Goal: Find specific page/section: Find specific page/section

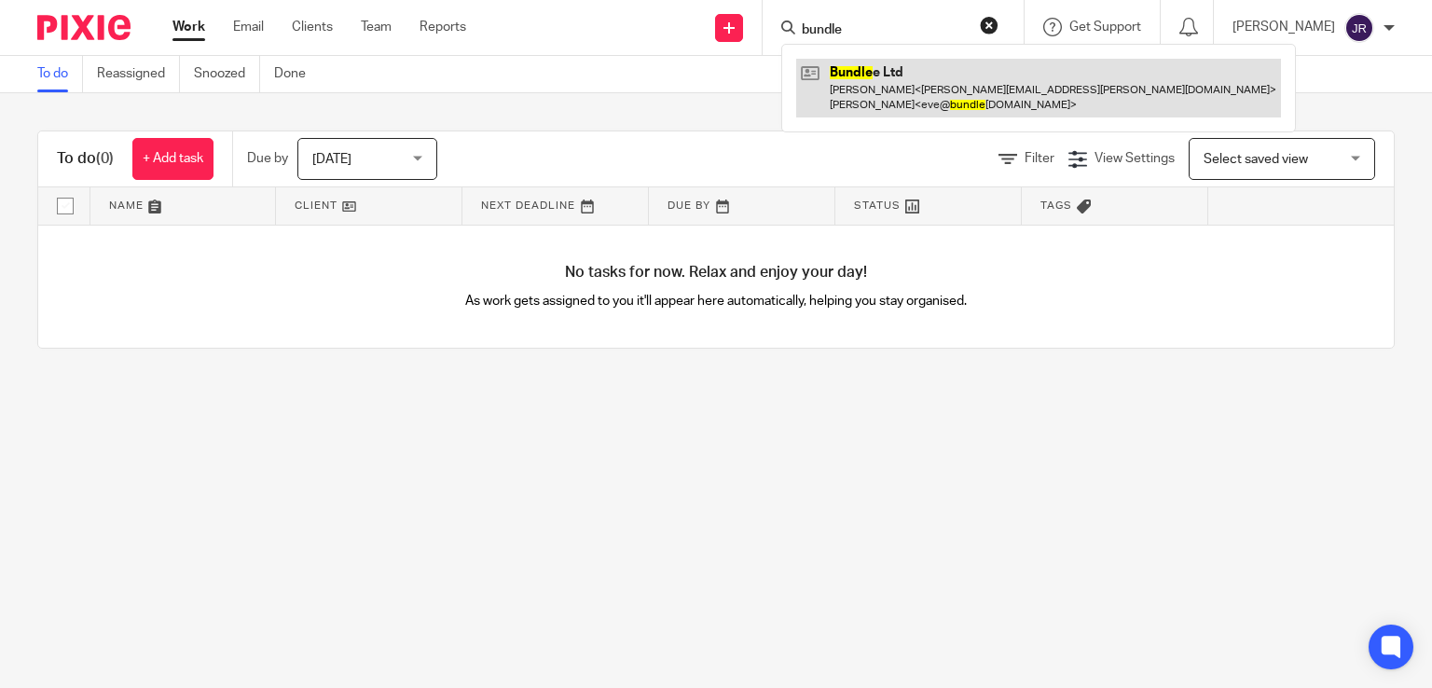
type input "bundle"
click at [903, 75] on link at bounding box center [1038, 88] width 485 height 58
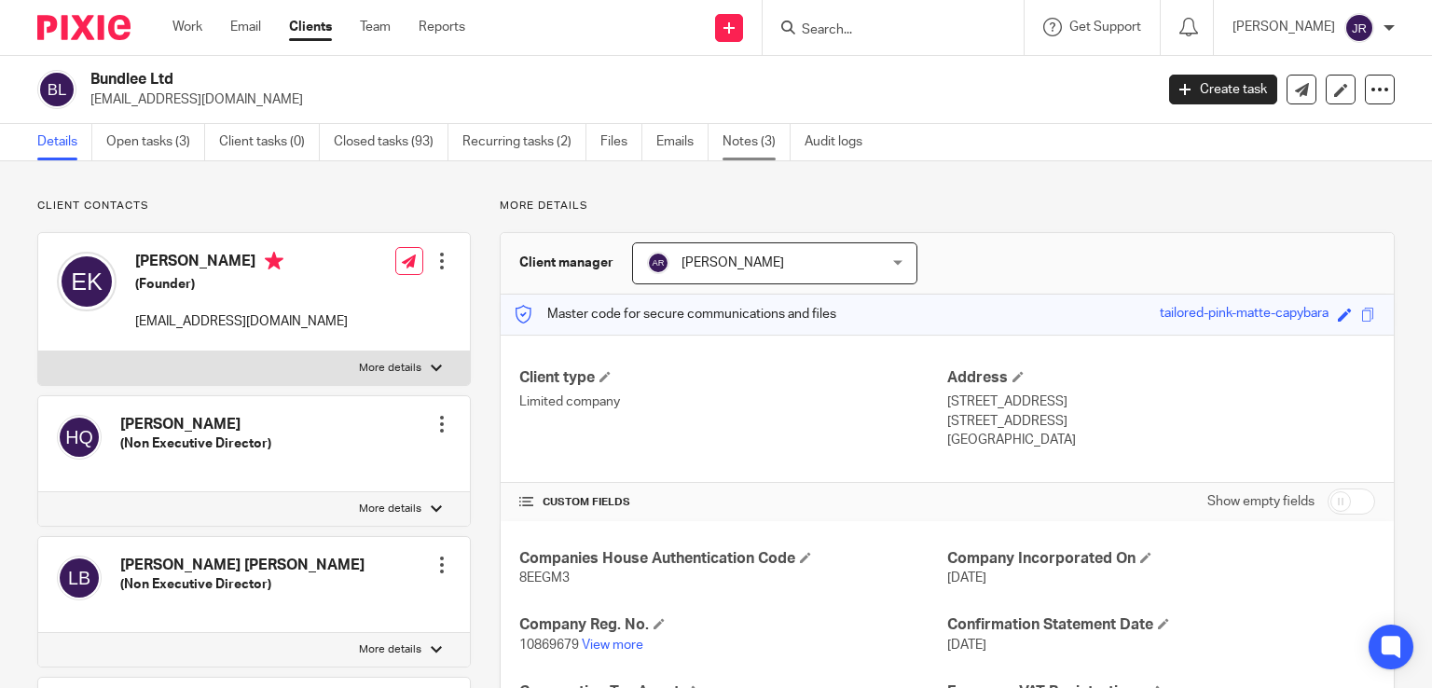
click at [732, 151] on link "Notes (3)" at bounding box center [756, 142] width 68 height 36
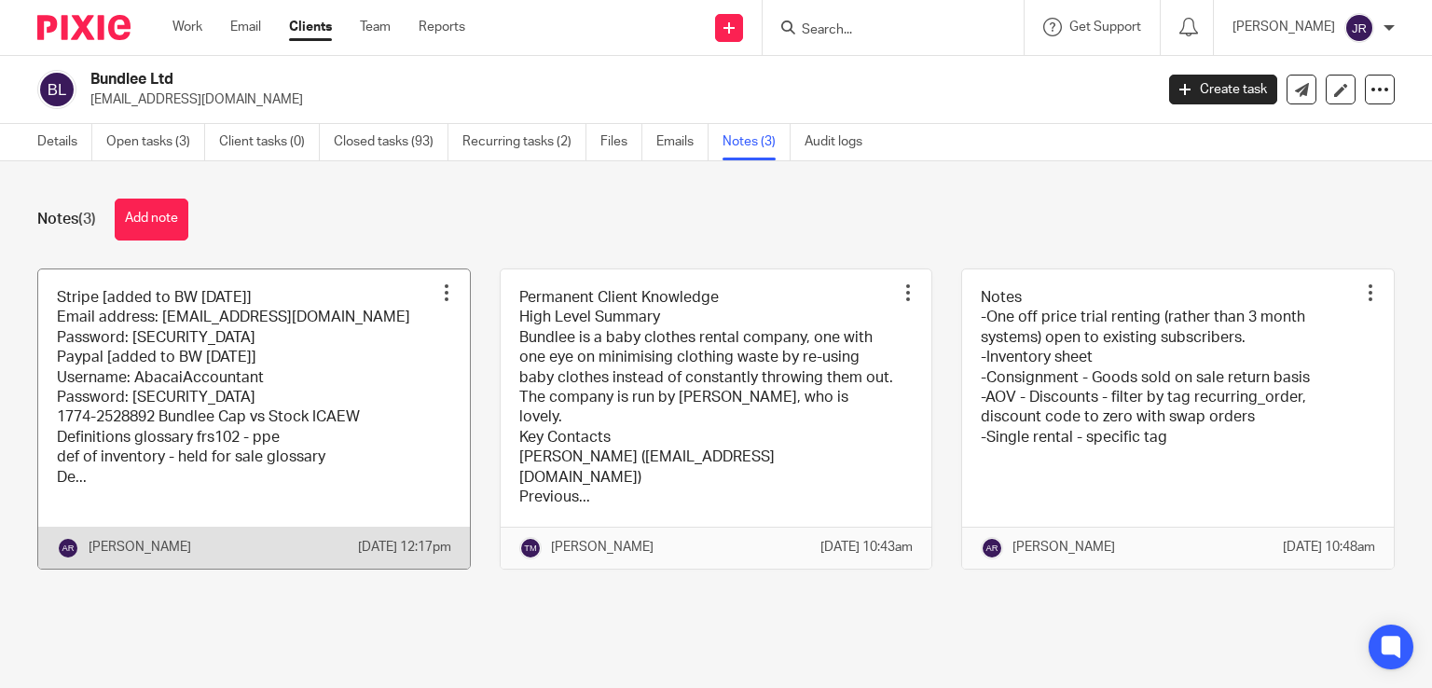
click at [313, 389] on link at bounding box center [254, 418] width 432 height 299
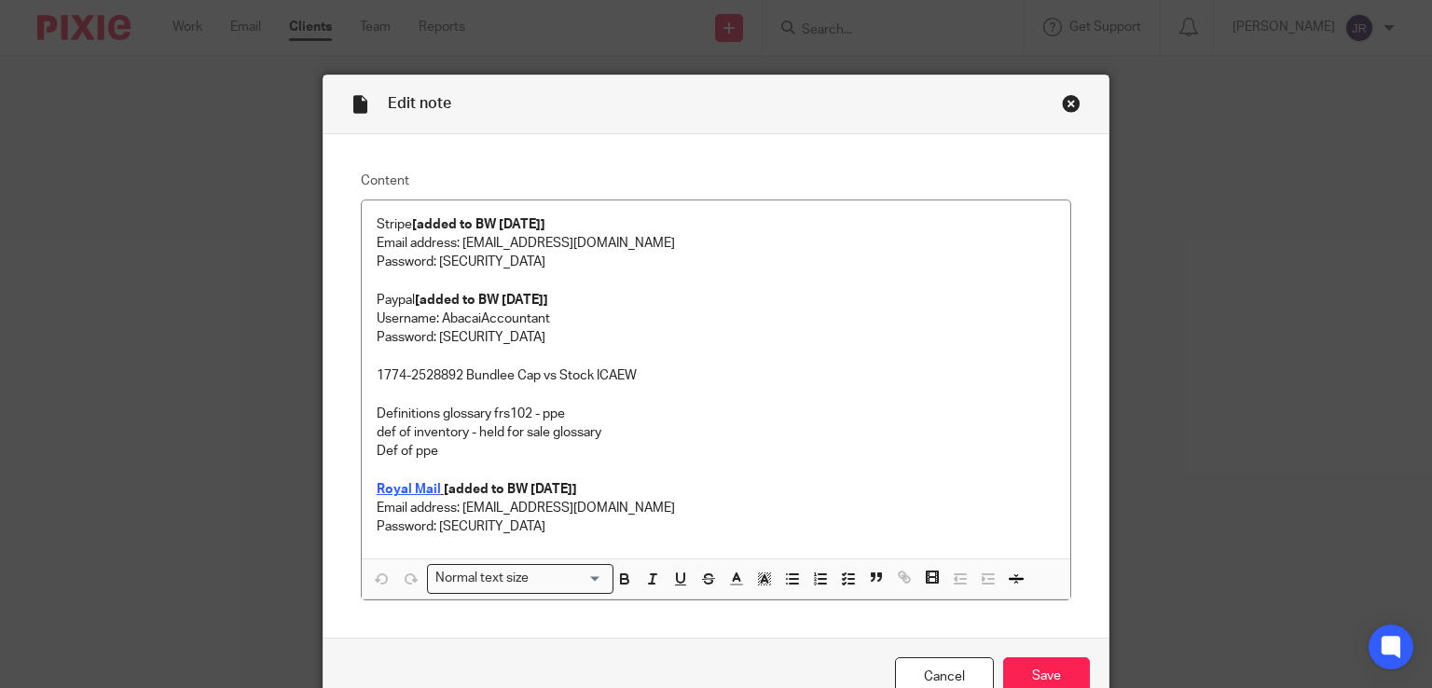
click at [1062, 108] on div "Close this dialog window" at bounding box center [1071, 103] width 19 height 19
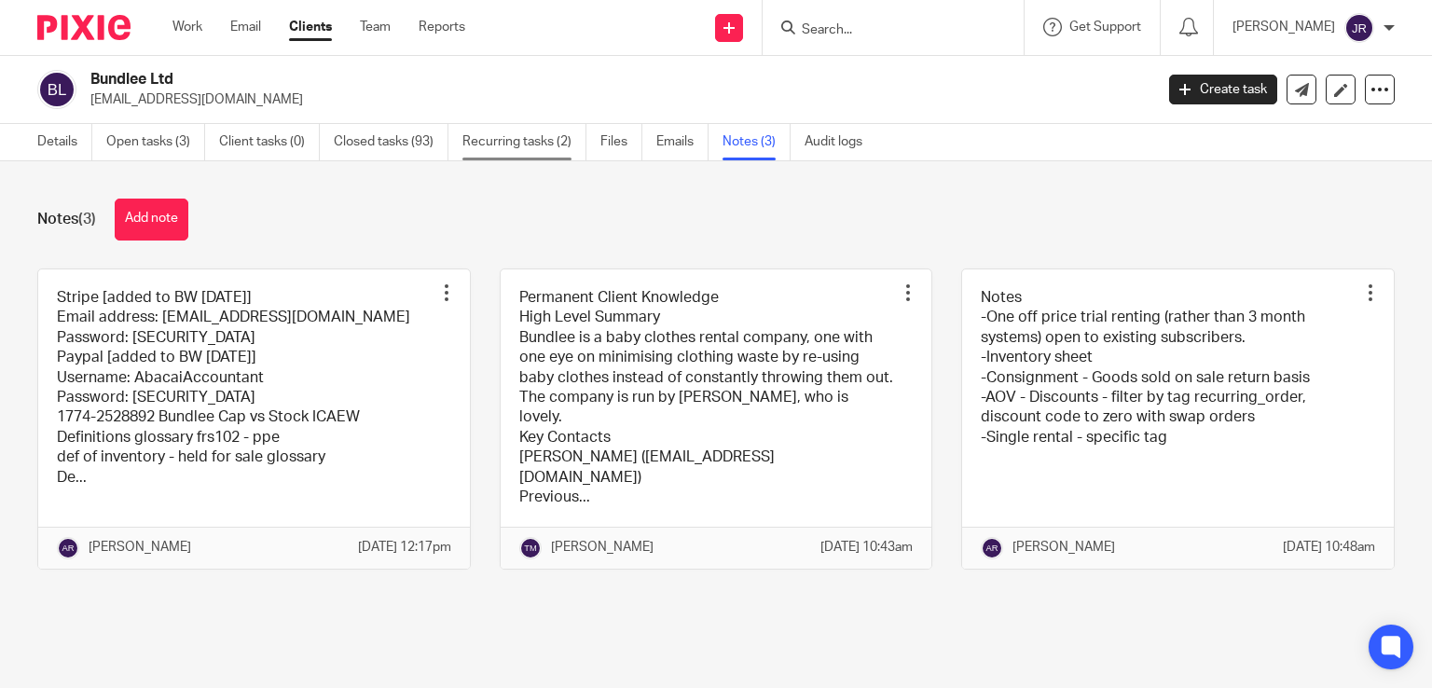
click at [526, 144] on link "Recurring tasks (2)" at bounding box center [524, 142] width 124 height 36
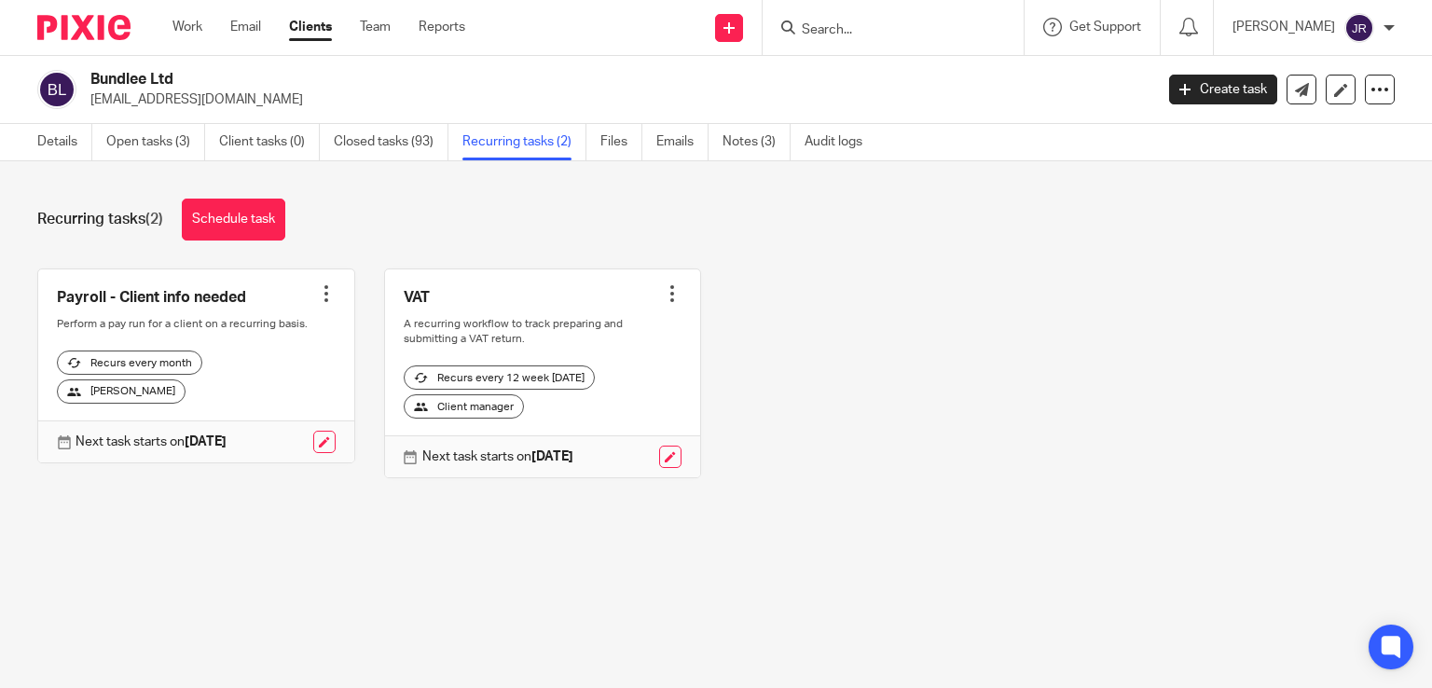
click at [393, 151] on link "Closed tasks (93)" at bounding box center [391, 142] width 115 height 36
click at [621, 150] on link "Files" at bounding box center [621, 142] width 42 height 36
click at [611, 146] on link "Files" at bounding box center [621, 142] width 42 height 36
